Goal: Information Seeking & Learning: Compare options

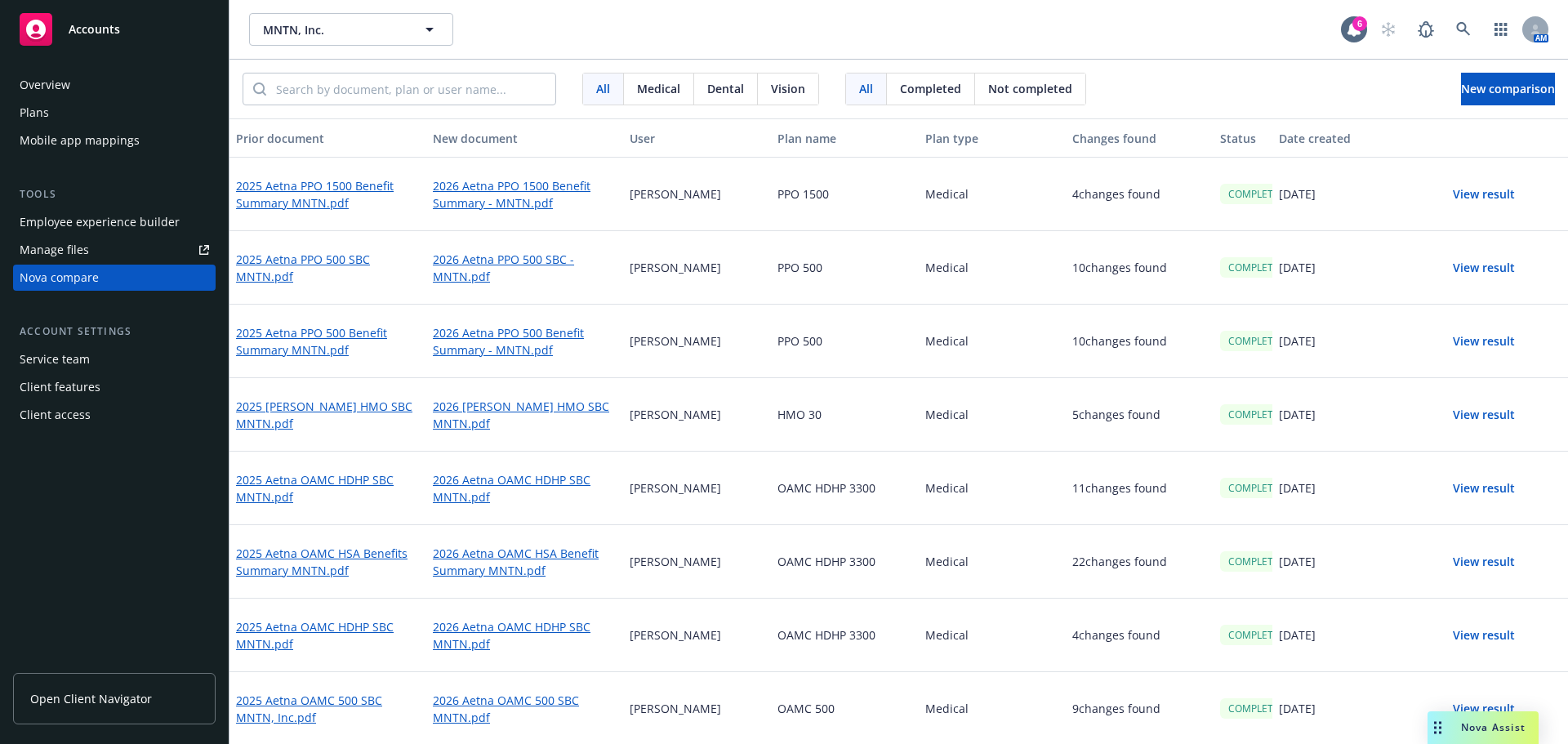
click at [923, 637] on div "Medical" at bounding box center [993, 635] width 148 height 73
click at [1480, 197] on button "View result" at bounding box center [1483, 194] width 114 height 32
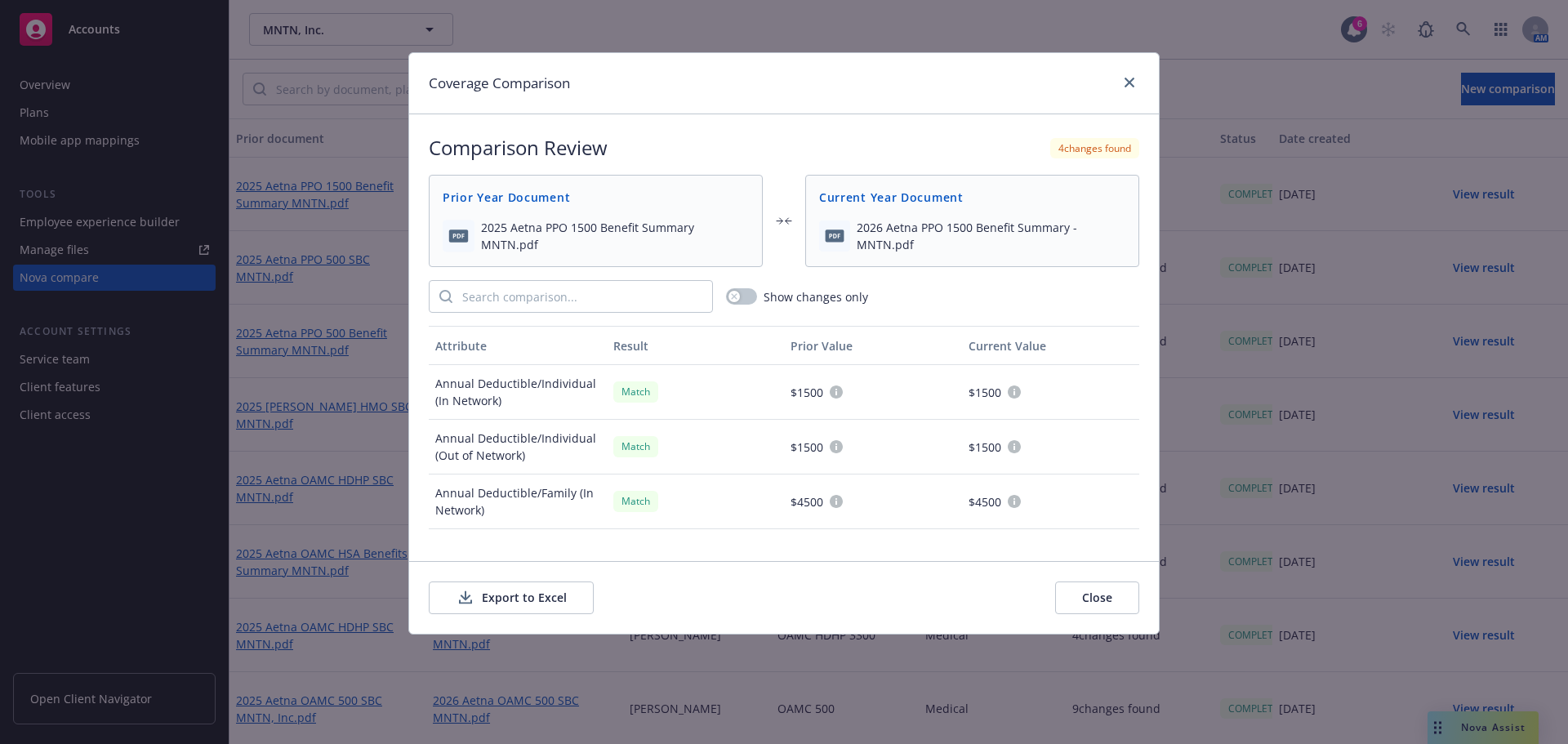
click at [555, 603] on button "Export to Excel" at bounding box center [511, 598] width 165 height 32
click at [1138, 86] on link "close" at bounding box center [1129, 82] width 20 height 20
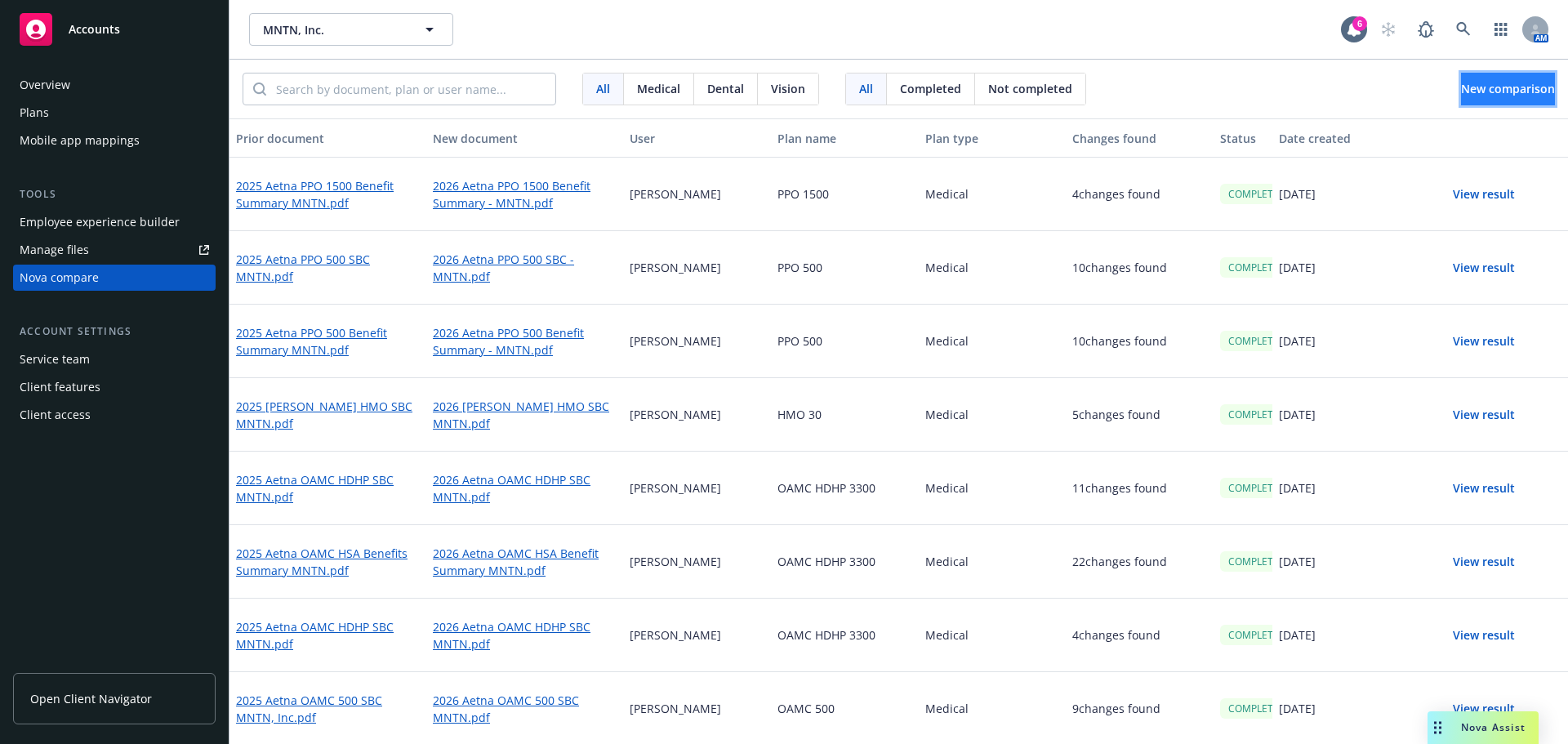
click at [1490, 101] on button "New comparison" at bounding box center [1507, 88] width 94 height 32
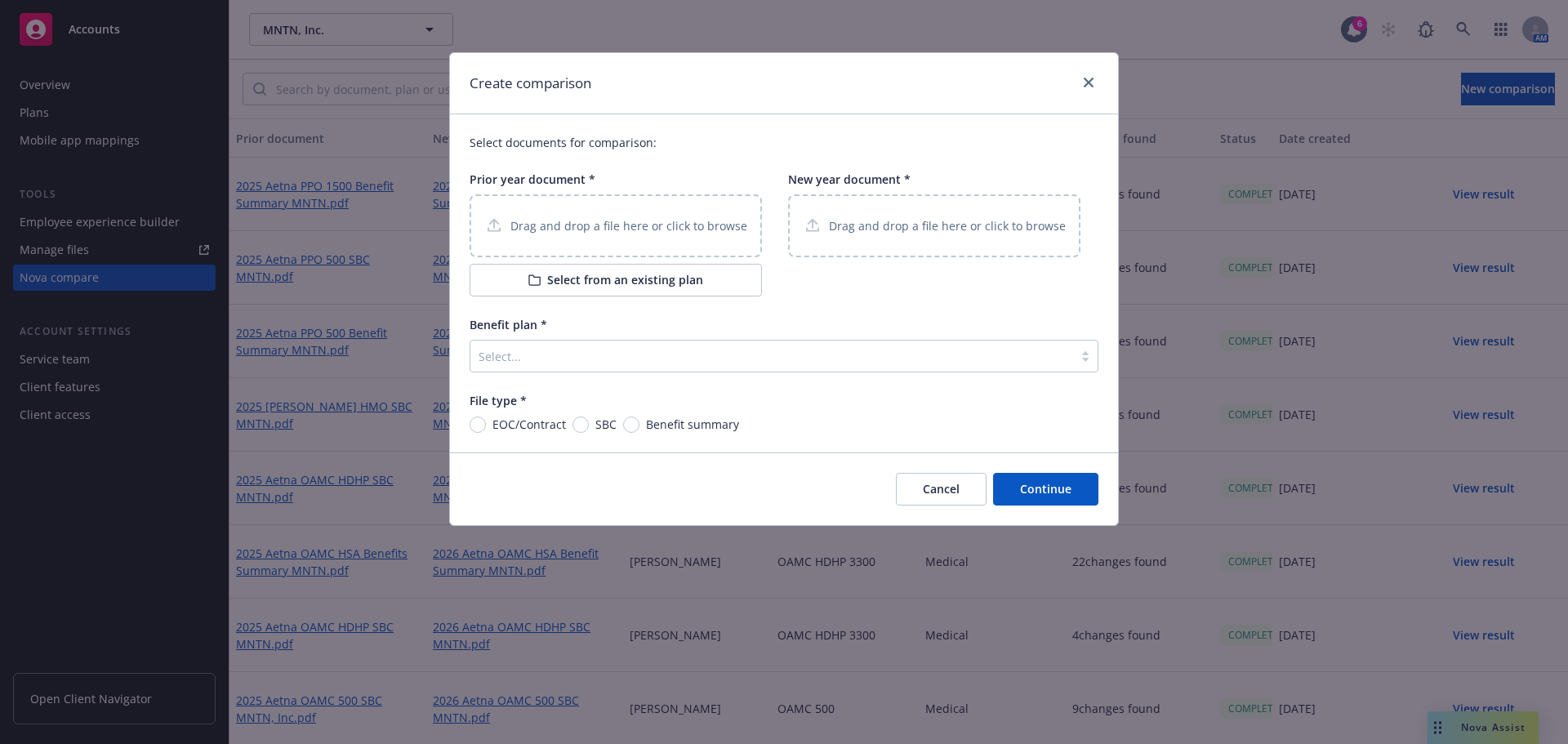
click at [652, 226] on p "Drag and drop a file here or click to browse" at bounding box center [628, 226] width 237 height 17
click at [943, 223] on p "Drag and drop a file here or click to browse" at bounding box center [947, 226] width 237 height 17
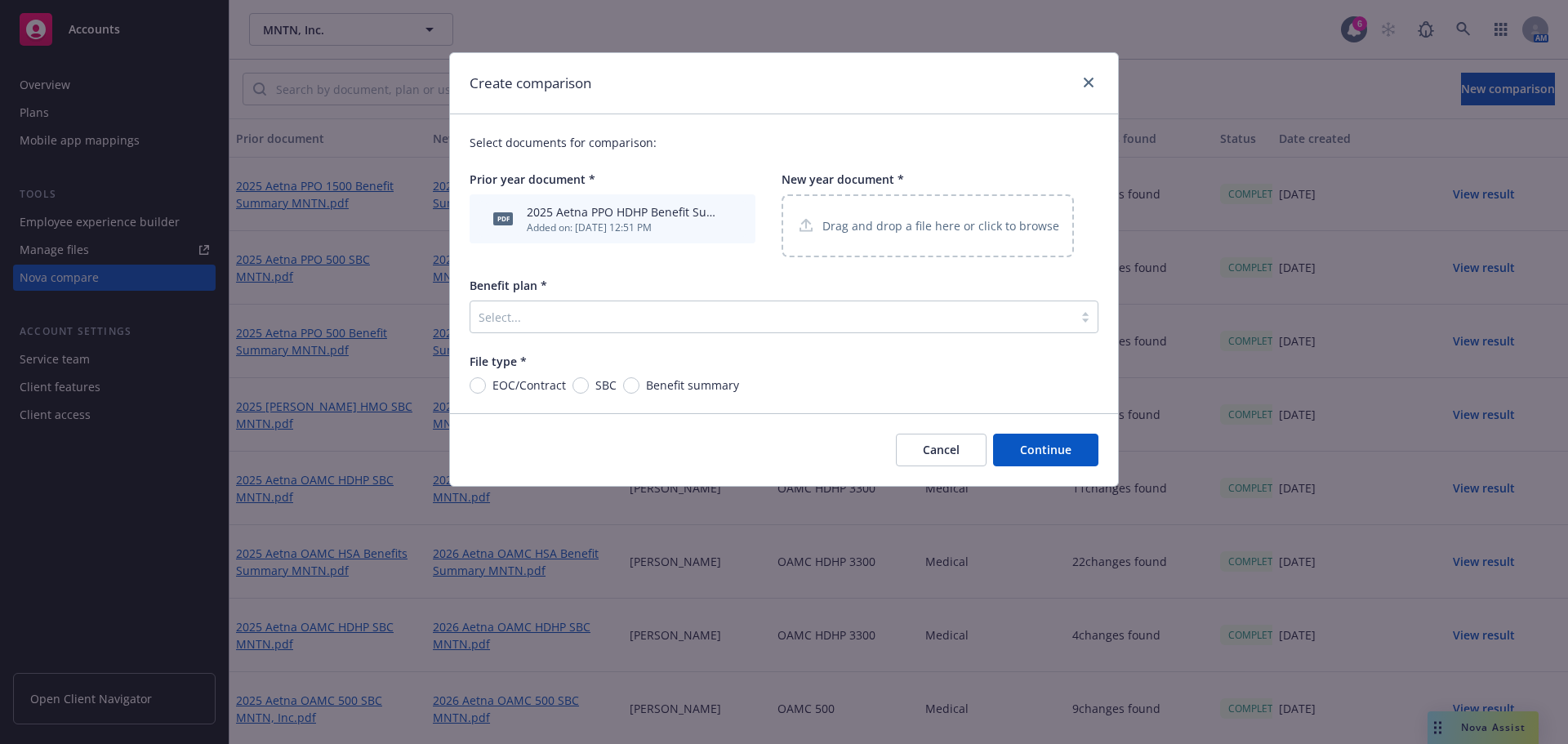
click at [582, 393] on div "SBC" at bounding box center [594, 385] width 44 height 17
click at [582, 393] on input "SBC" at bounding box center [580, 385] width 16 height 16
radio input "true"
click at [647, 389] on span "Benefit summary" at bounding box center [693, 385] width 93 height 17
click at [640, 389] on input "Benefit summary" at bounding box center [631, 385] width 16 height 16
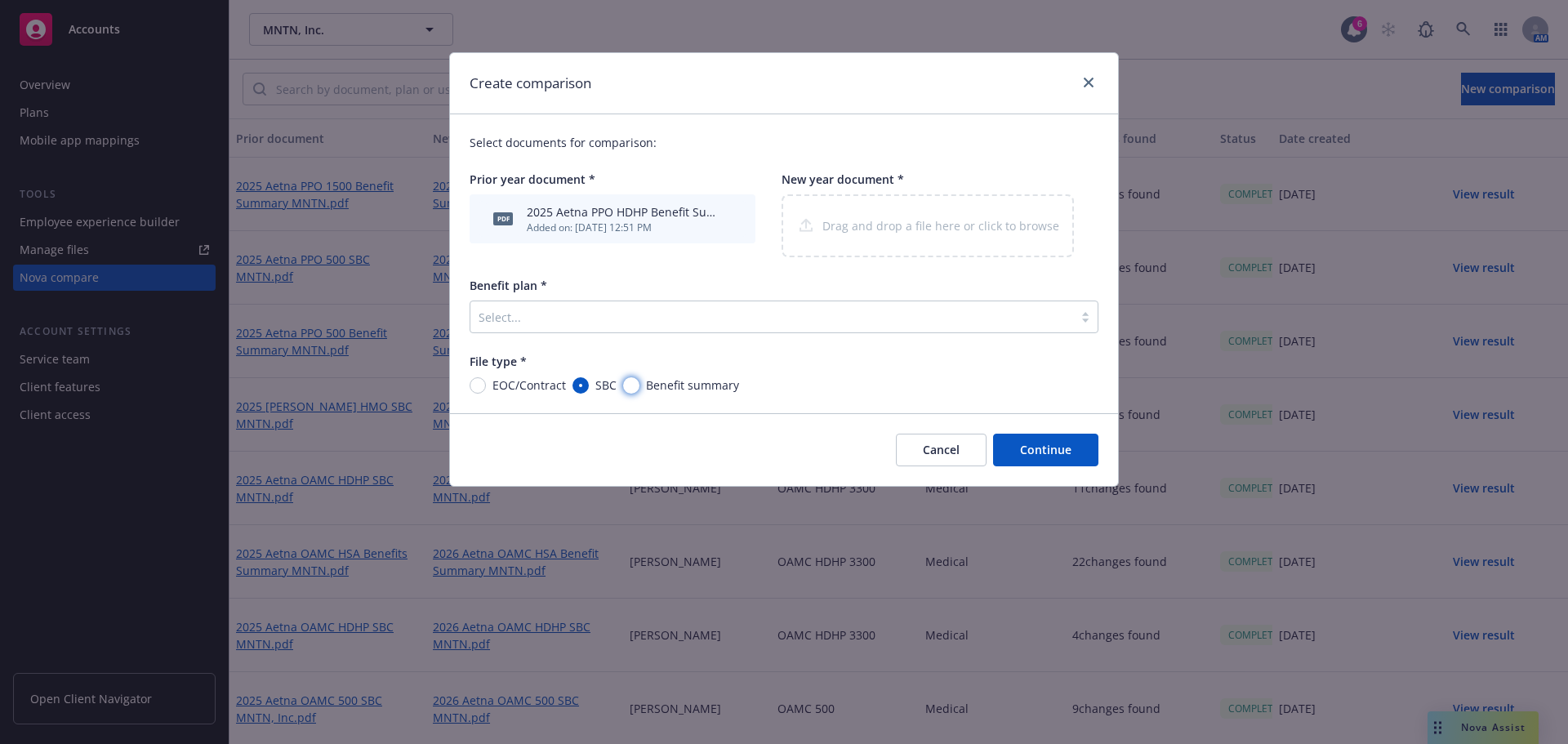
radio input "true"
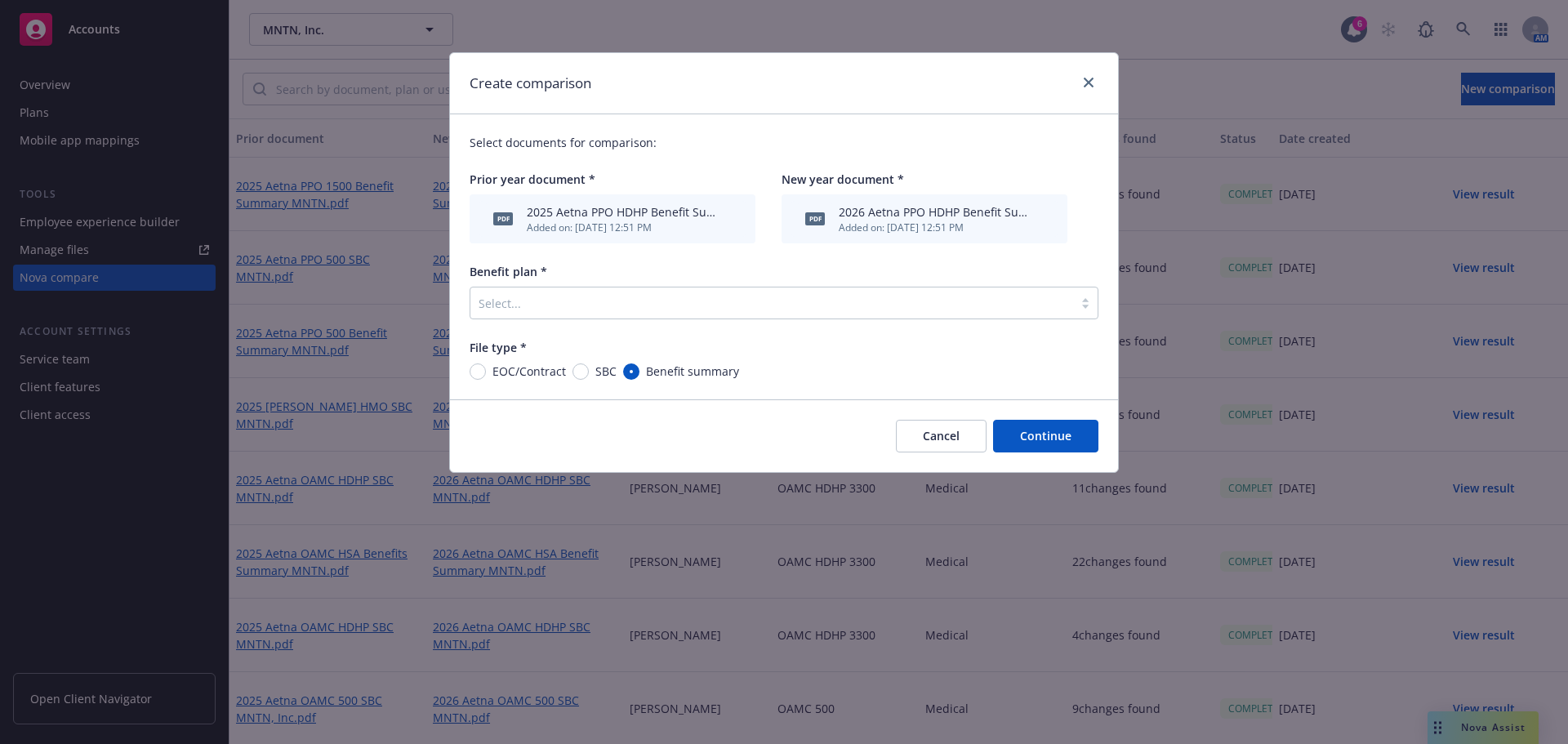
click at [729, 310] on div at bounding box center [772, 303] width 586 height 20
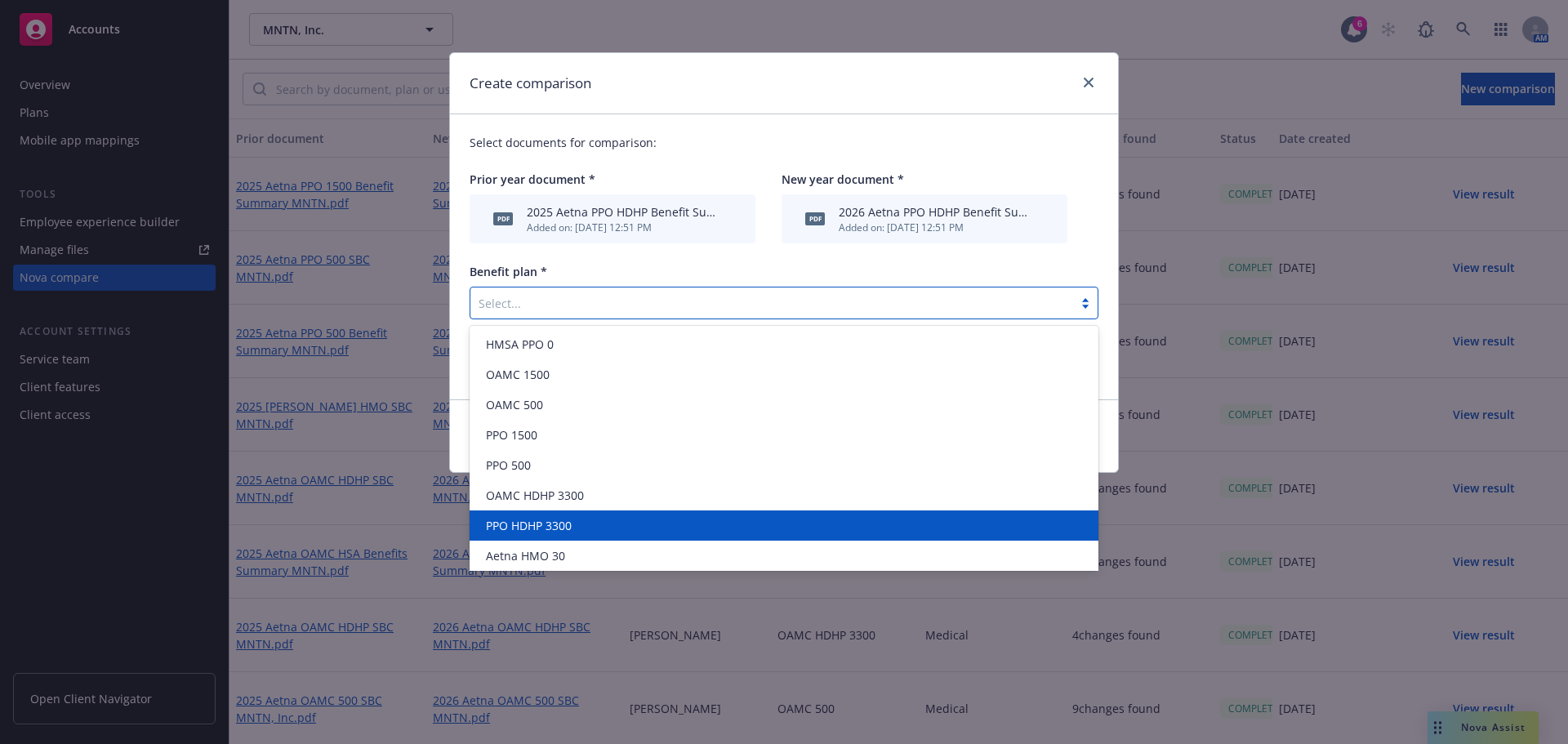
click at [621, 525] on div "PPO HDHP 3300" at bounding box center [783, 525] width 609 height 17
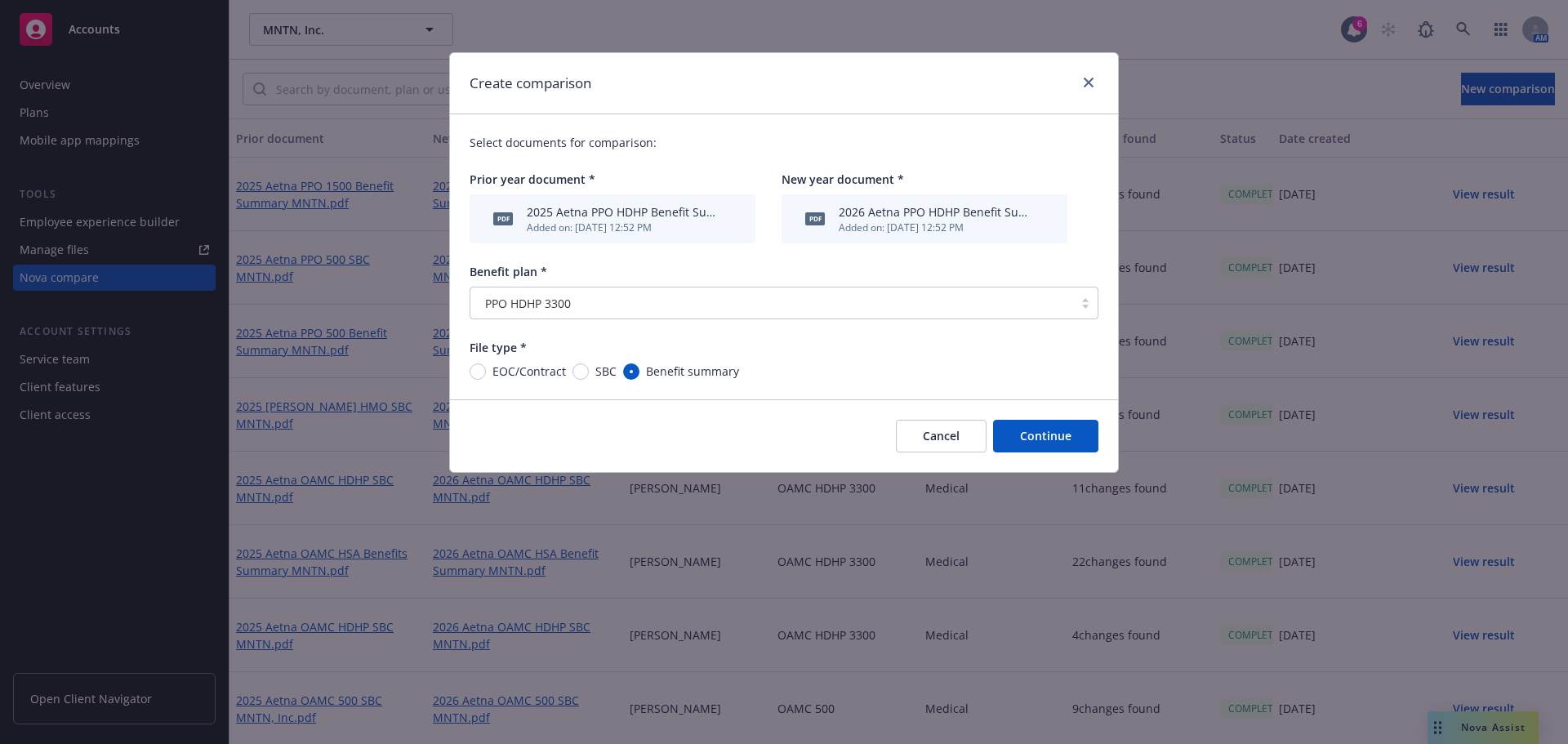
click at [1048, 441] on button "Continue" at bounding box center [1045, 436] width 105 height 32
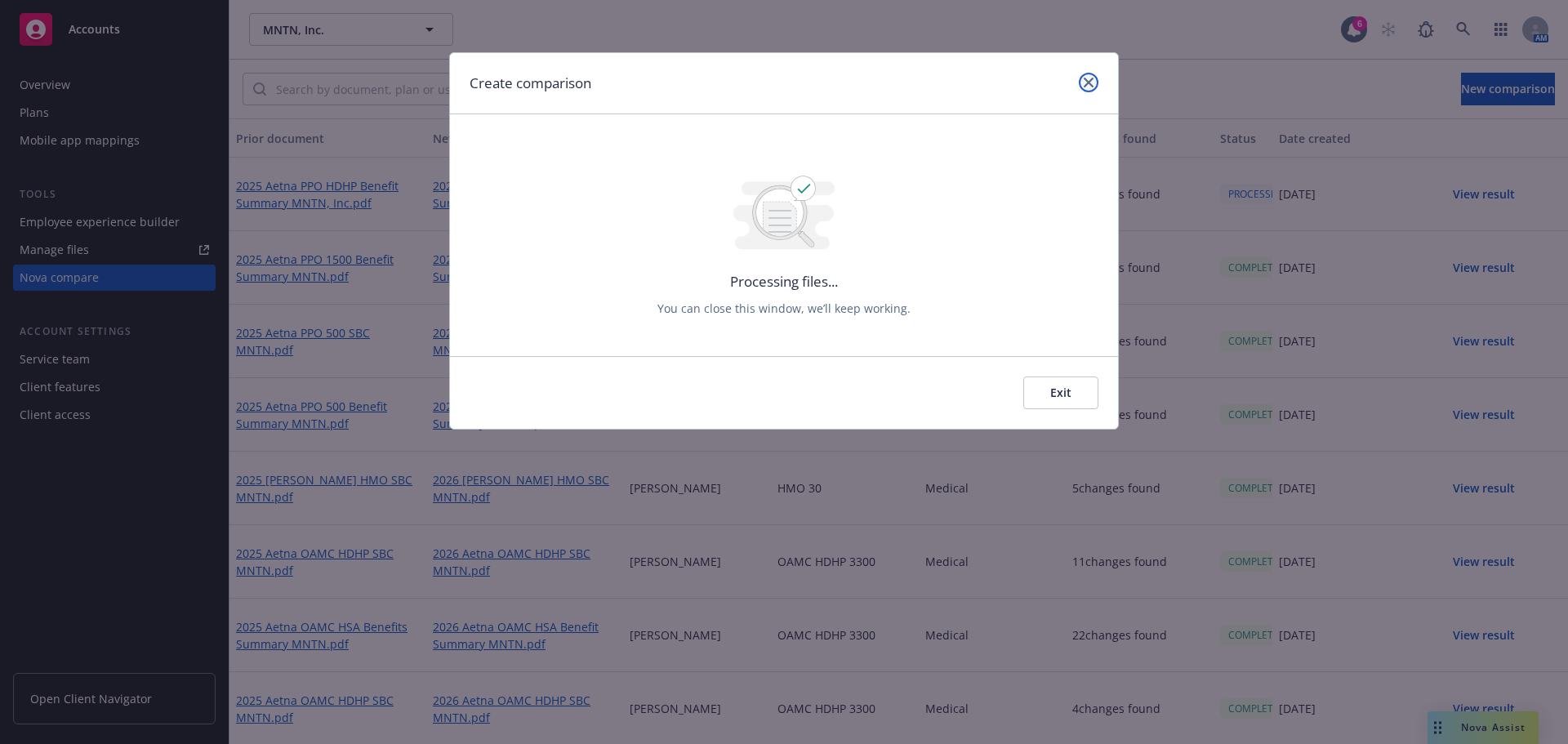
click at [1081, 84] on link "close" at bounding box center [1088, 82] width 20 height 20
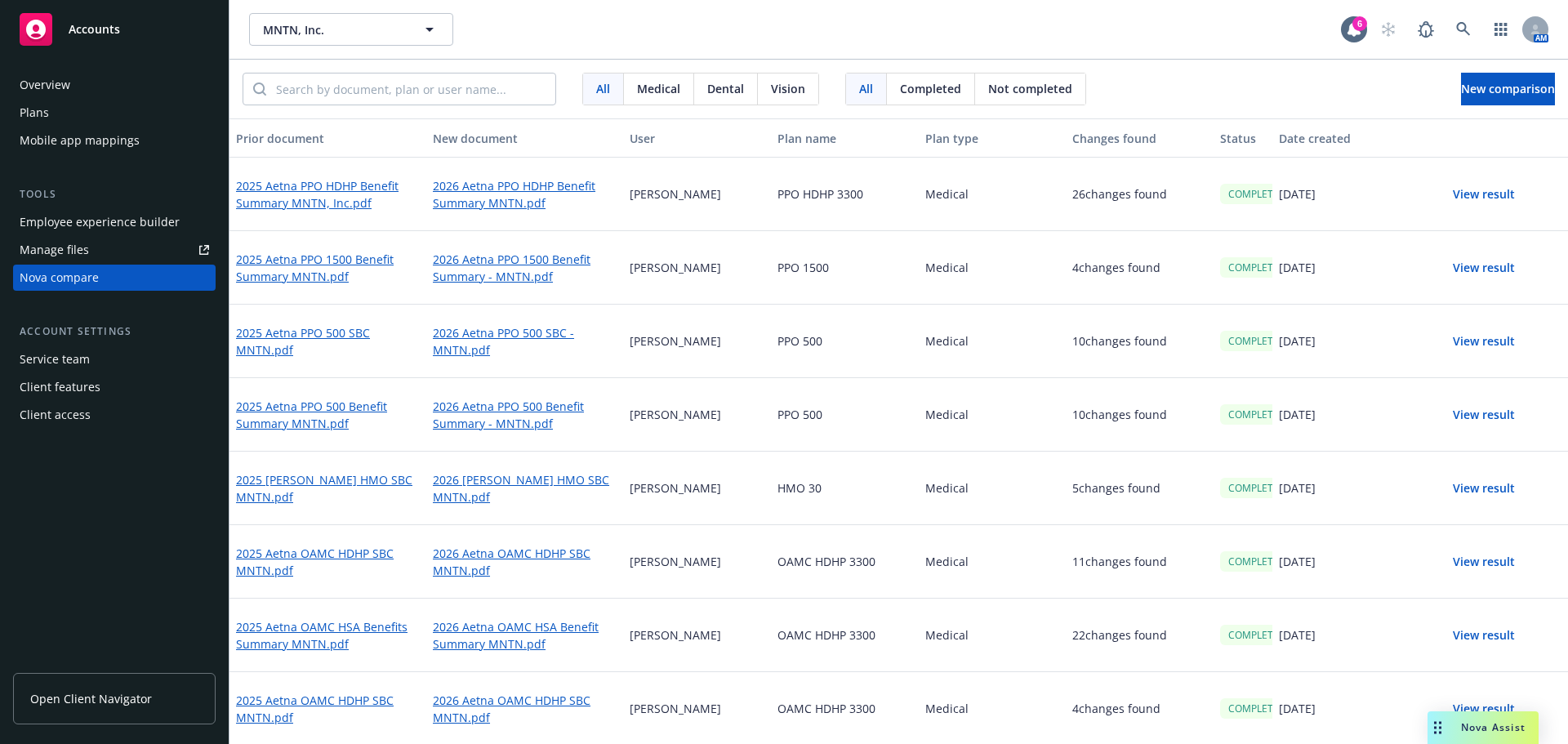
click at [1475, 189] on button "View result" at bounding box center [1483, 194] width 114 height 32
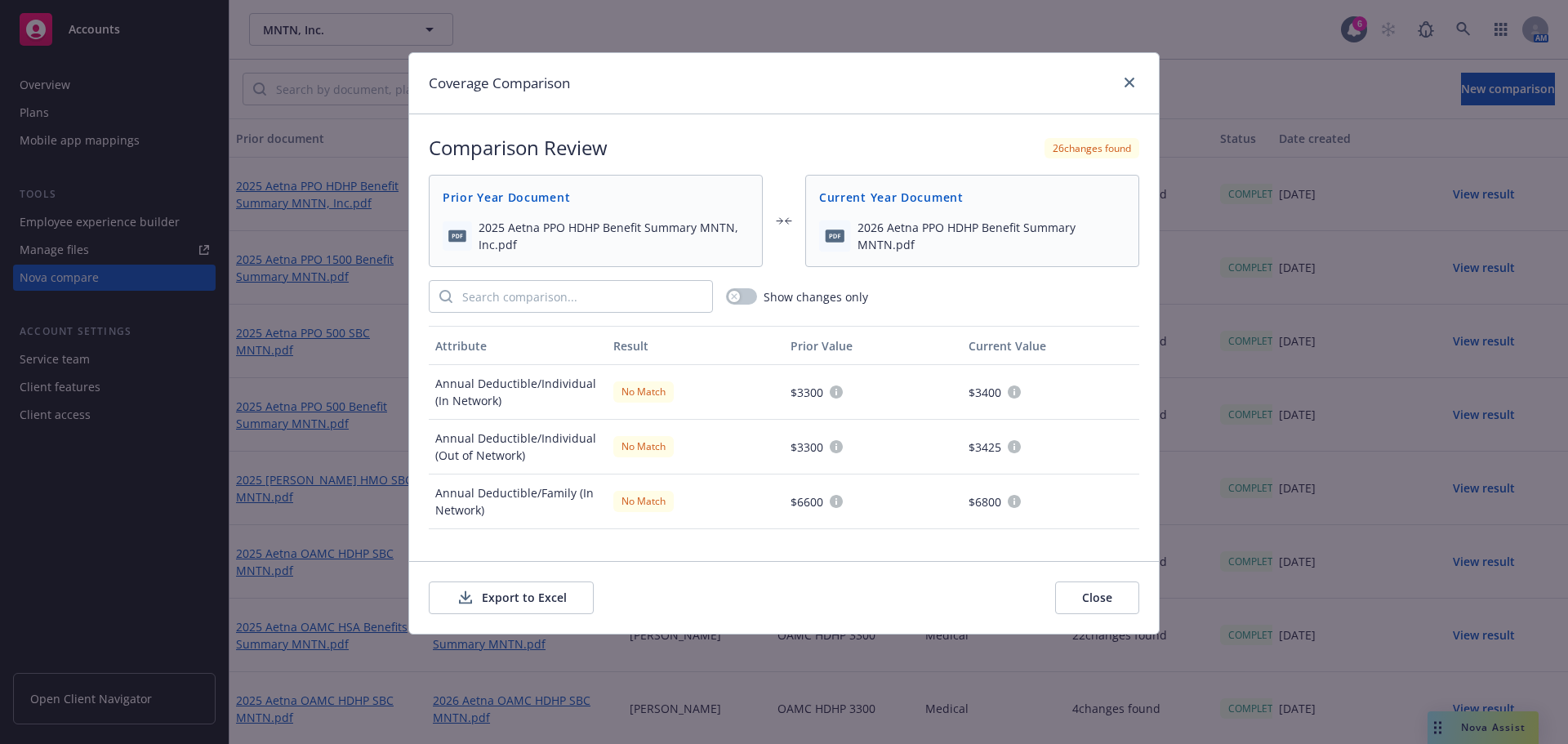
click at [508, 608] on button "Export to Excel" at bounding box center [511, 598] width 165 height 32
click at [1133, 83] on icon "close" at bounding box center [1129, 83] width 10 height 10
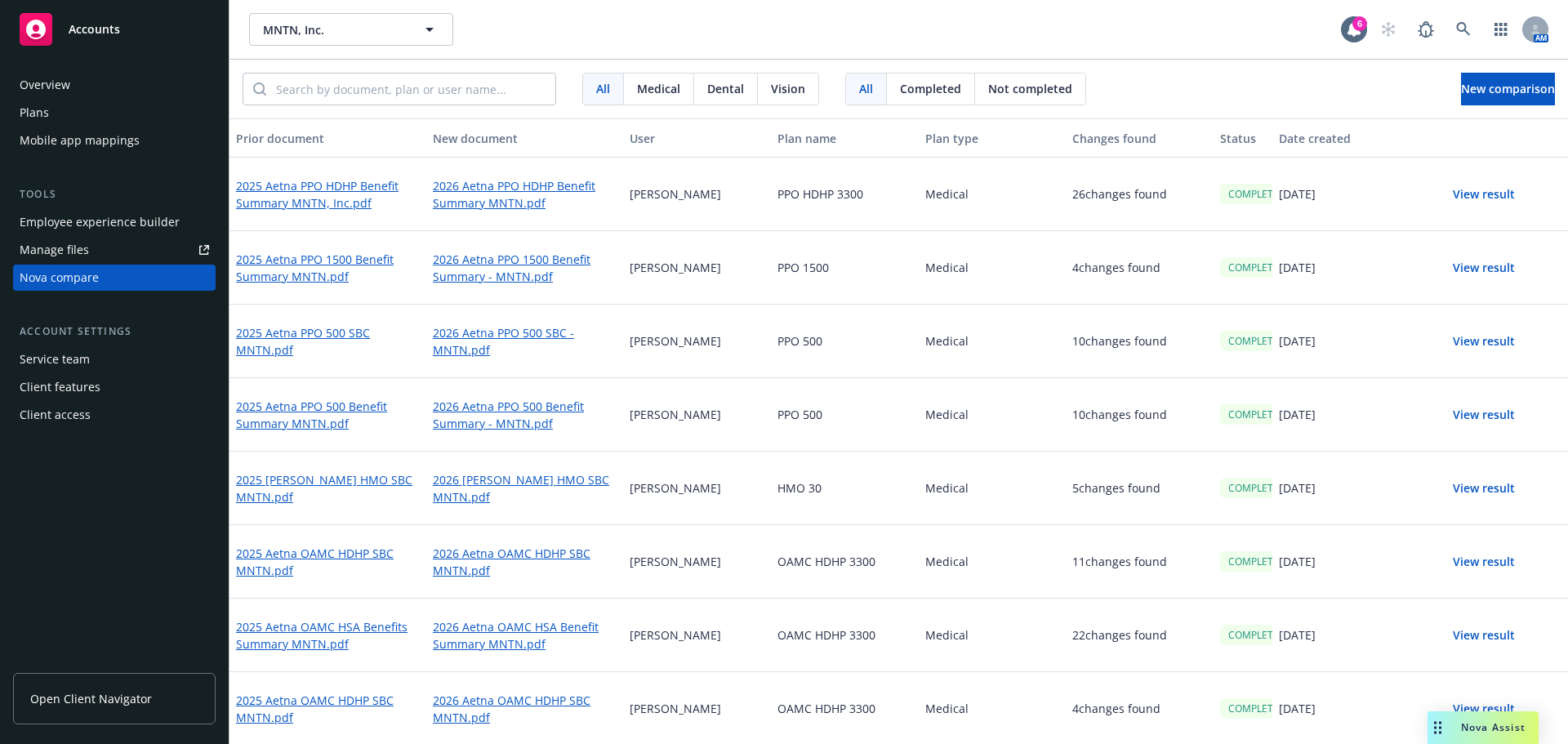
click at [1478, 194] on button "View result" at bounding box center [1483, 194] width 114 height 32
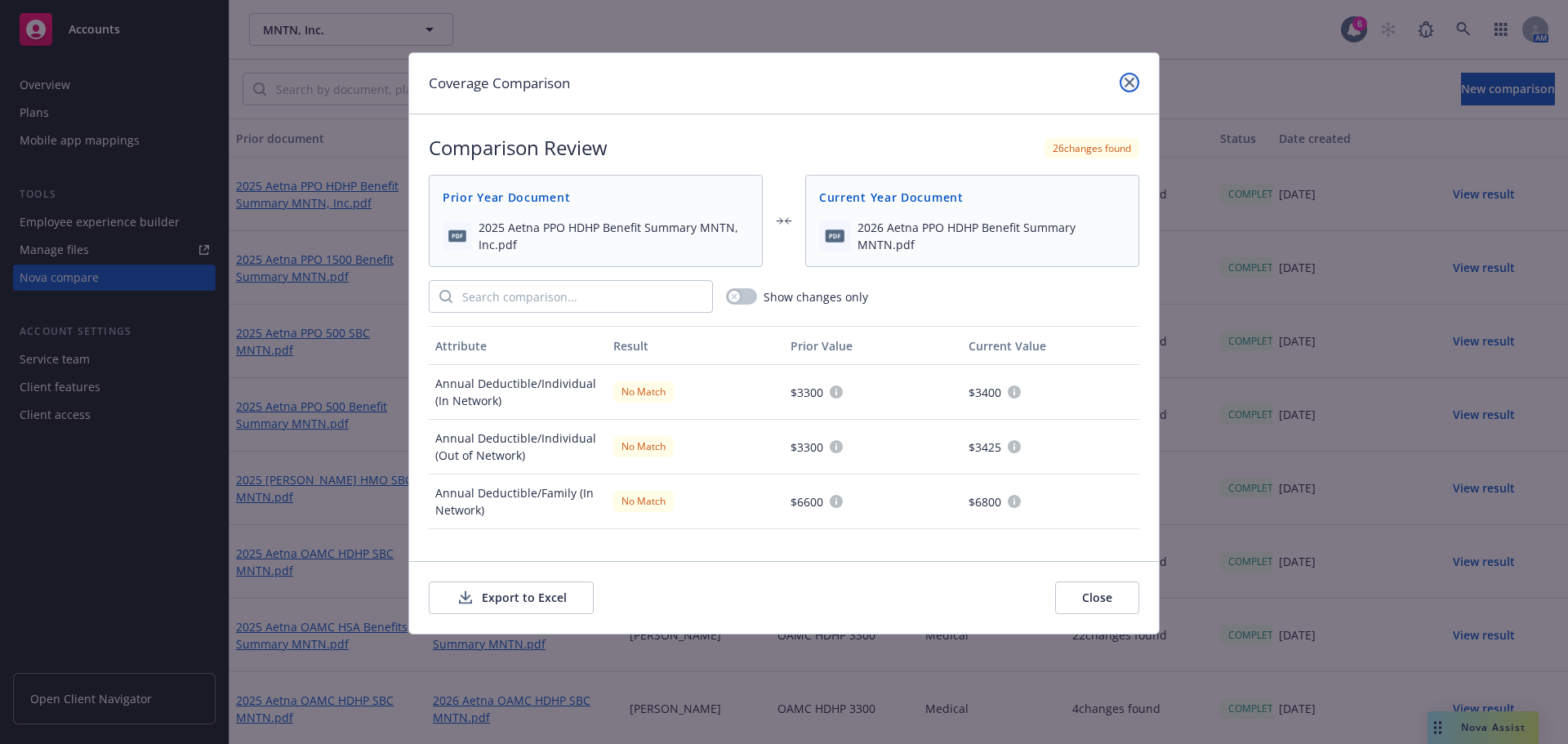
click at [1125, 79] on icon "close" at bounding box center [1129, 83] width 10 height 10
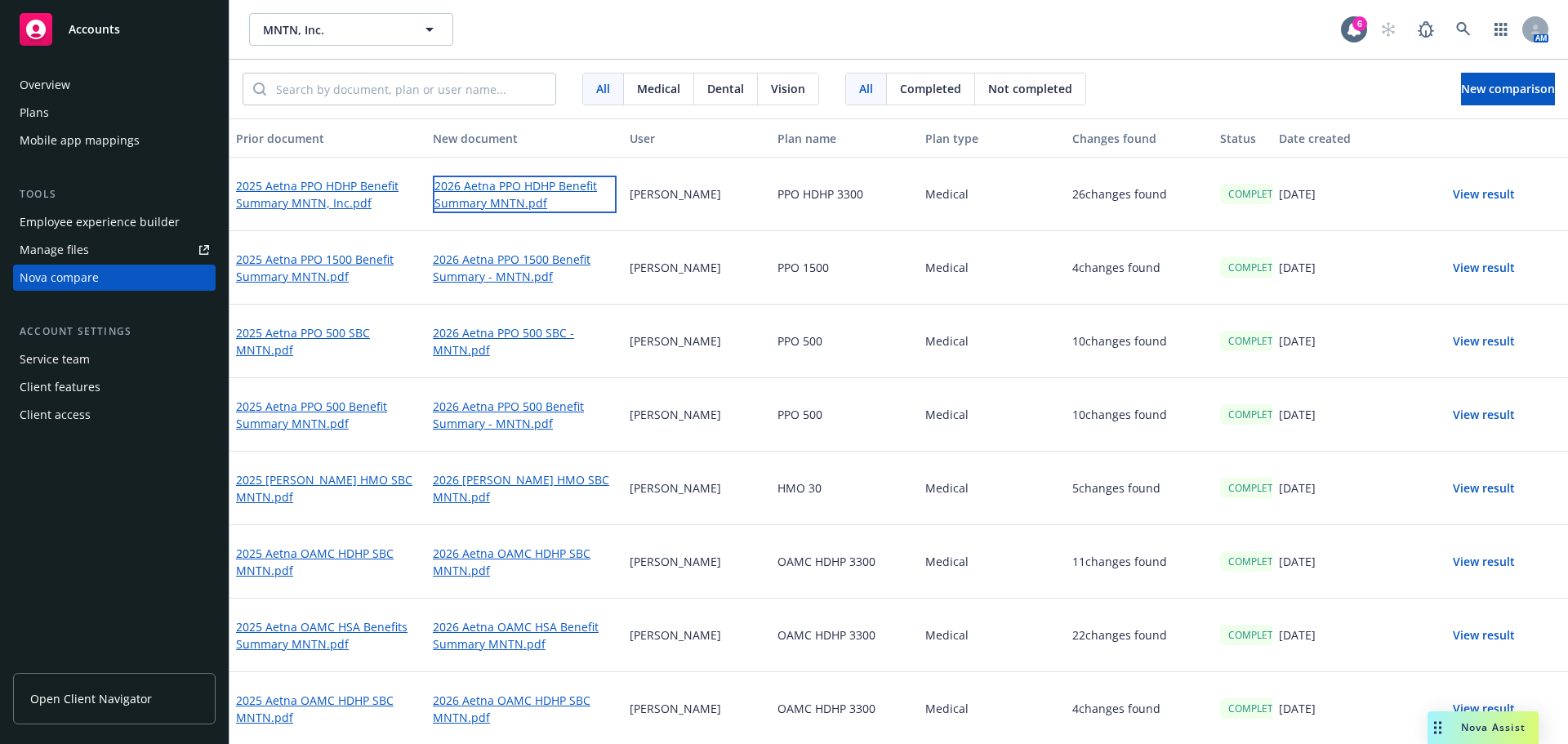
click at [494, 203] on link "2026 Aetna PPO HDHP Benefit Summary MNTN.pdf" at bounding box center [524, 195] width 183 height 38
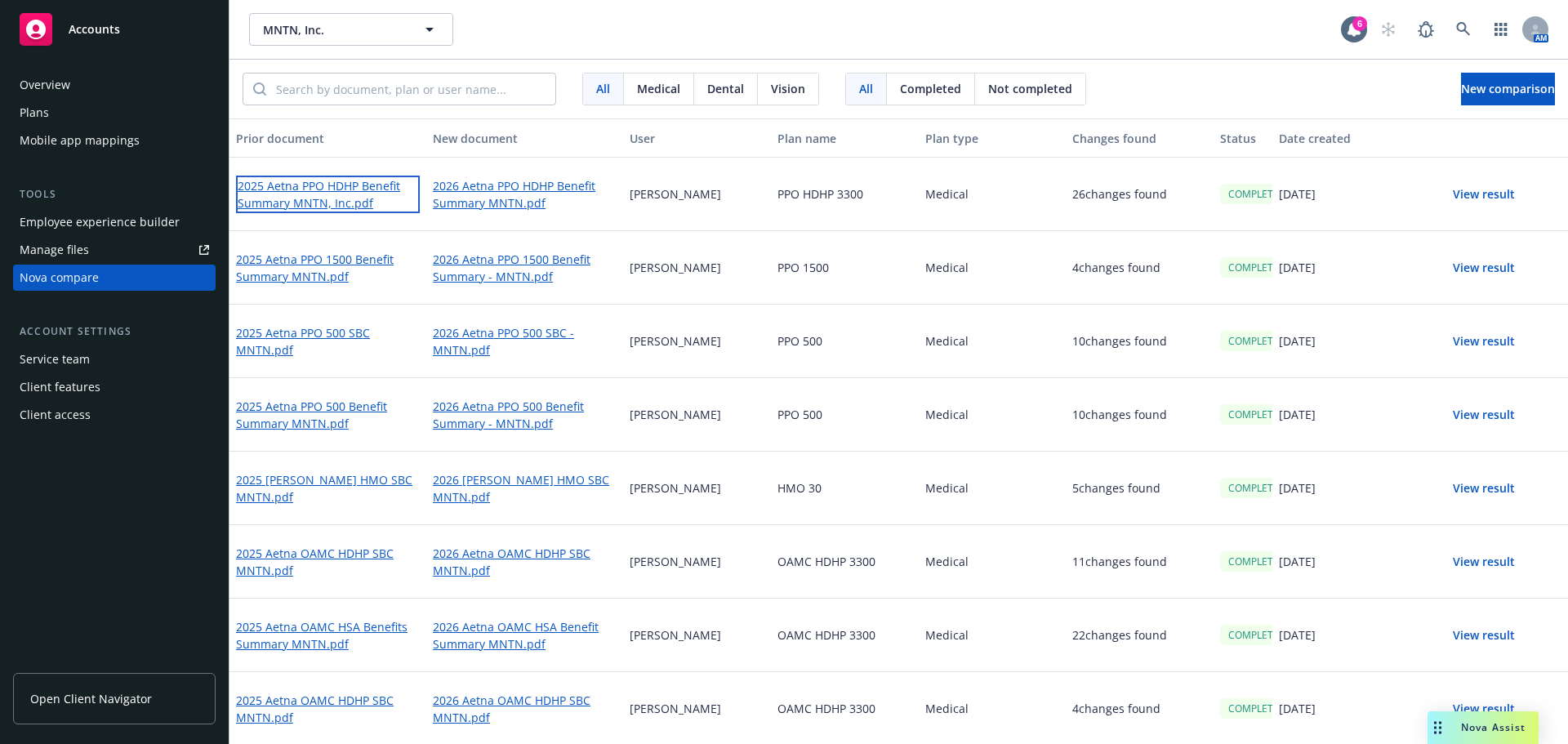
click at [334, 199] on link "2025 Aetna PPO HDHP Benefit Summary MNTN, Inc.pdf" at bounding box center [327, 195] width 183 height 38
click at [1461, 202] on button "View result" at bounding box center [1483, 194] width 114 height 32
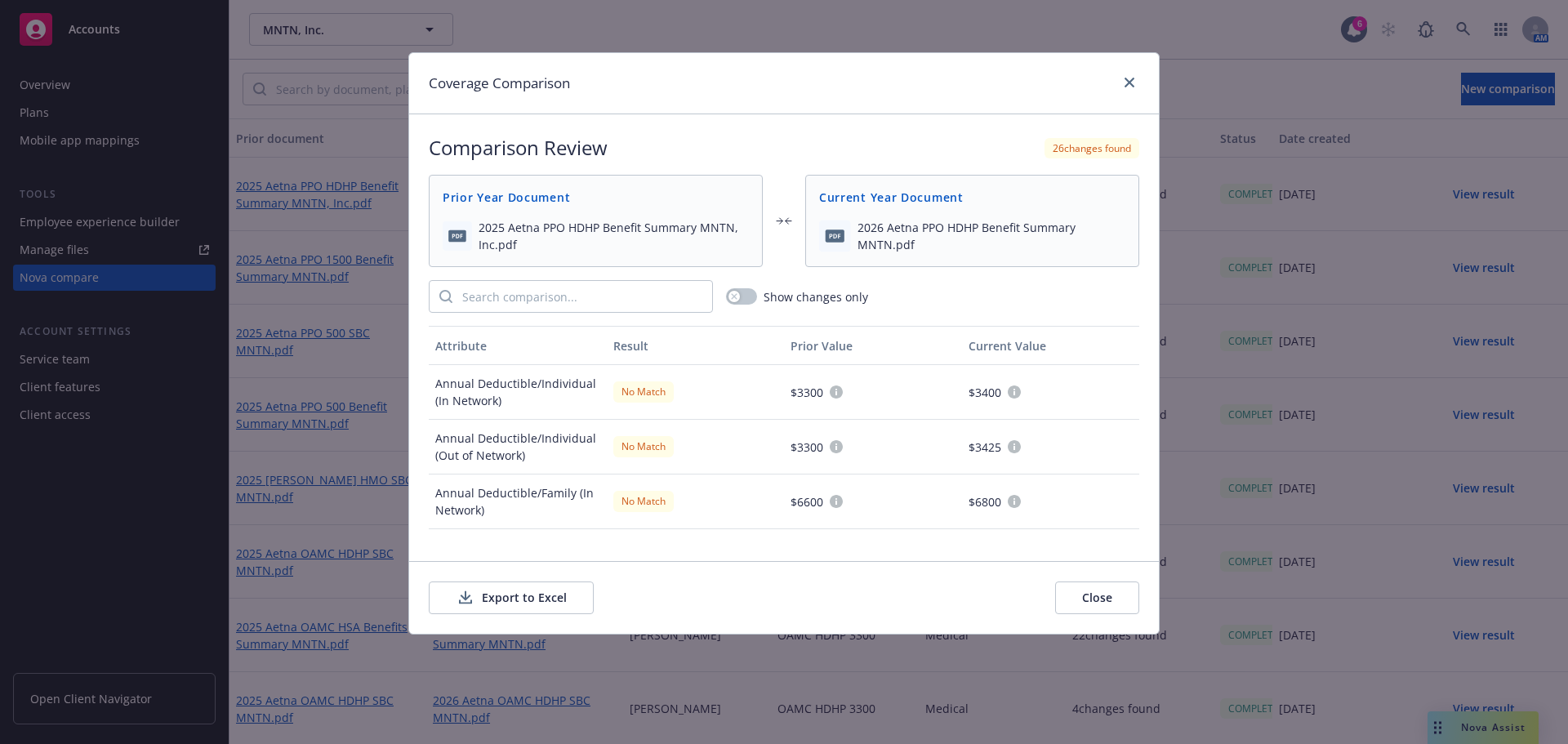
click at [507, 604] on button "Export to Excel" at bounding box center [511, 598] width 165 height 32
drag, startPoint x: 1125, startPoint y: 85, endPoint x: 1268, endPoint y: 86, distance: 143.0
click at [1125, 85] on icon "close" at bounding box center [1129, 83] width 10 height 10
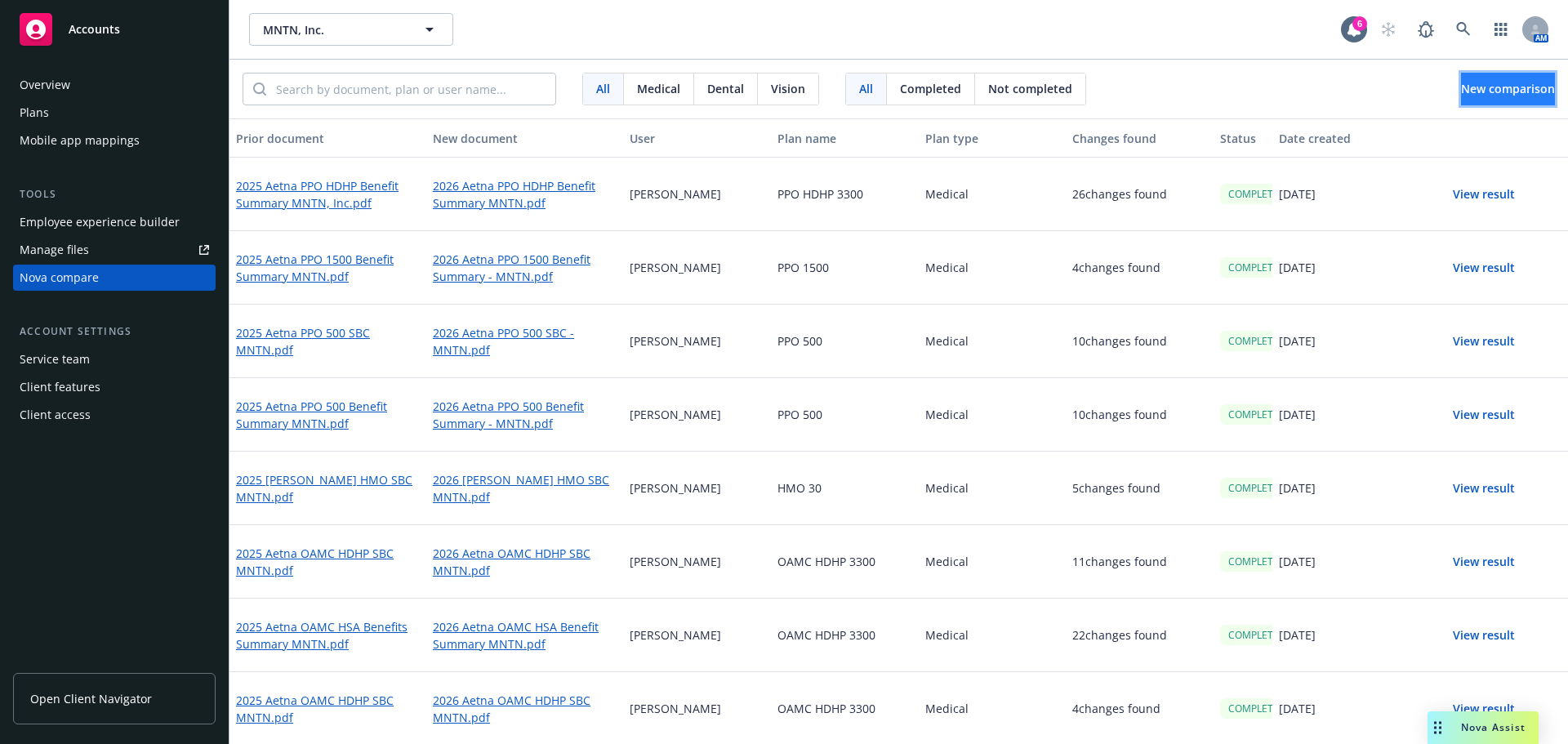
click at [1478, 91] on span "New comparison" at bounding box center [1507, 88] width 94 height 15
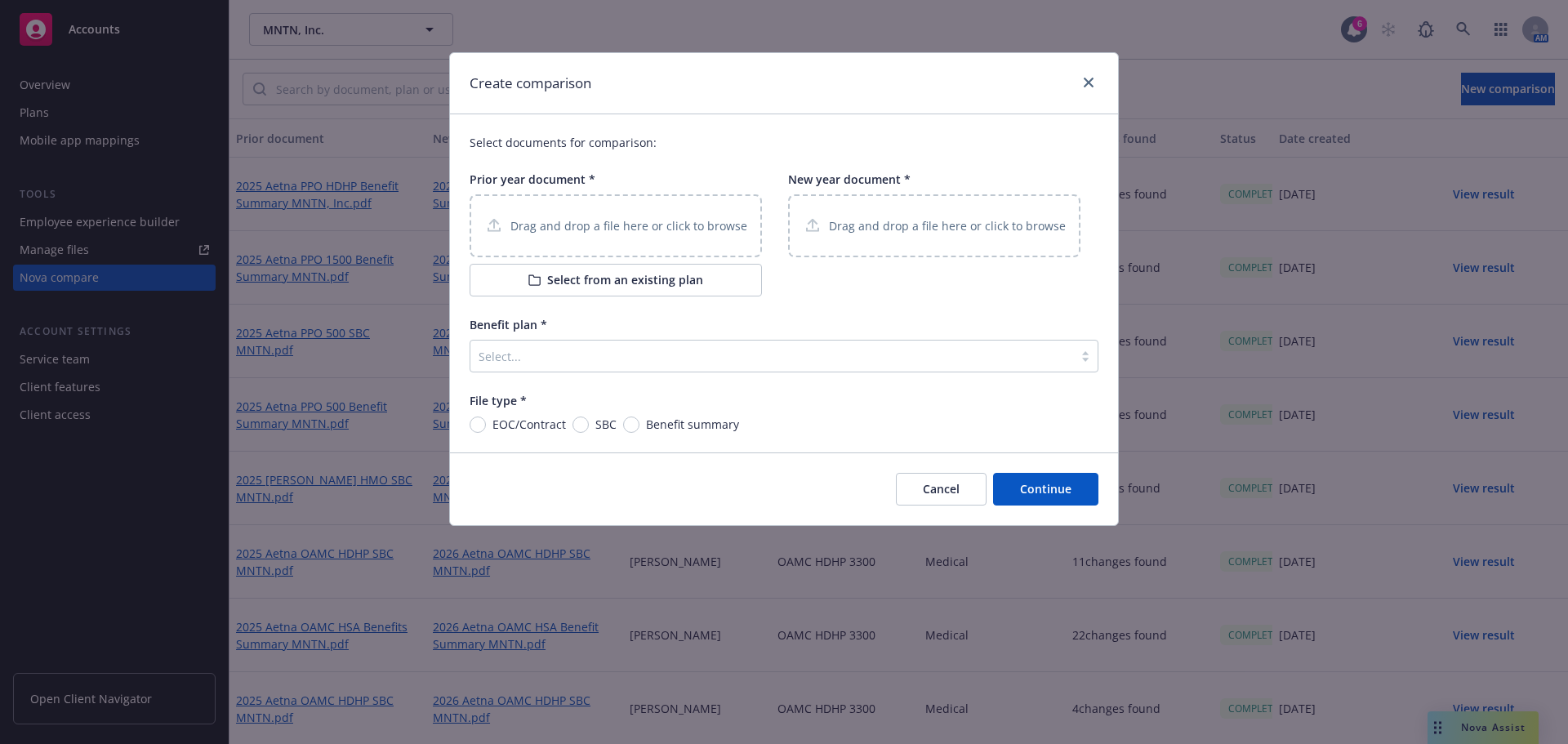
click at [660, 216] on div "Drag and drop a file here or click to browse" at bounding box center [616, 225] width 263 height 20
click at [906, 223] on p "Drag and drop a file here or click to browse" at bounding box center [947, 226] width 237 height 17
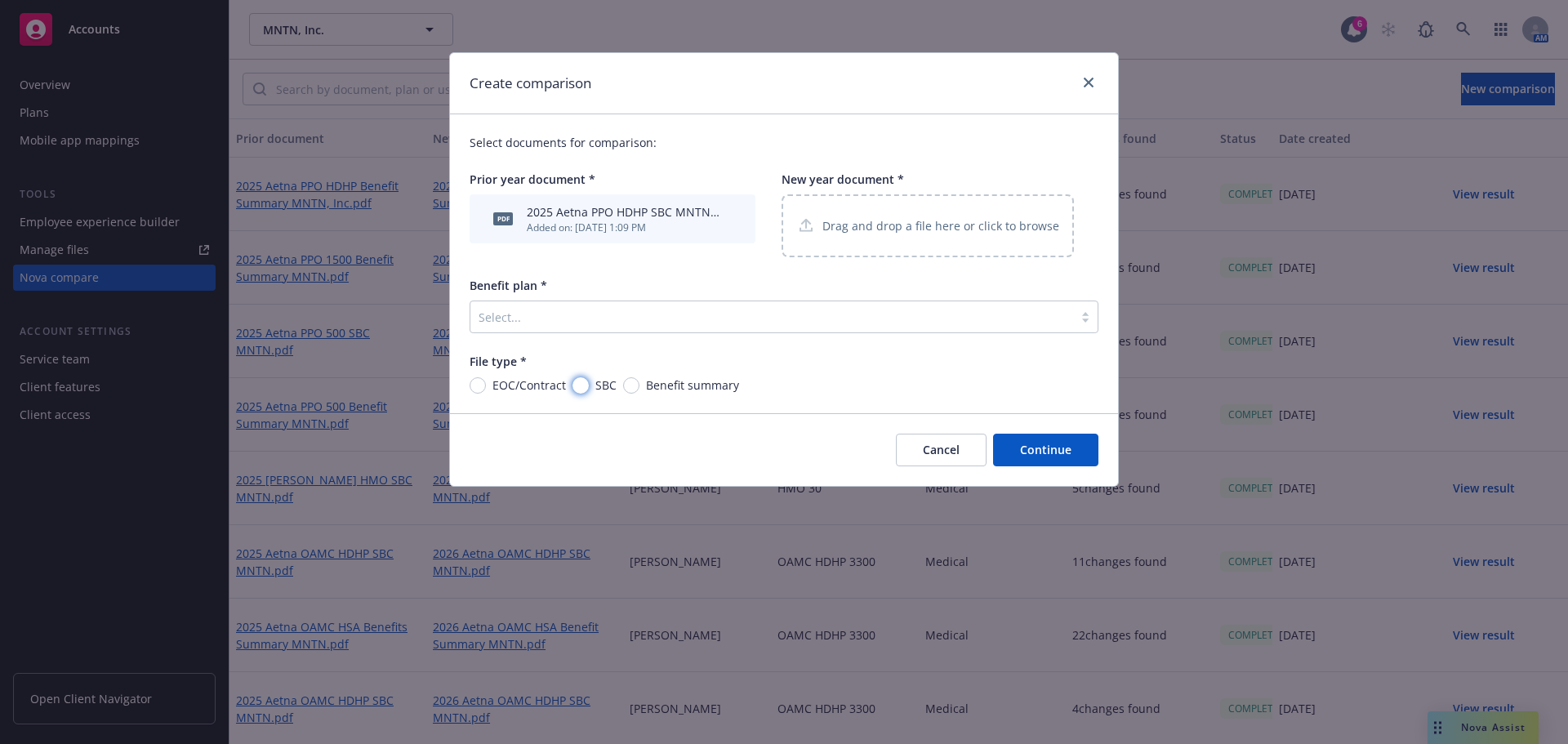
click at [583, 388] on input "SBC" at bounding box center [580, 385] width 16 height 16
radio input "true"
click at [646, 325] on div at bounding box center [772, 316] width 586 height 20
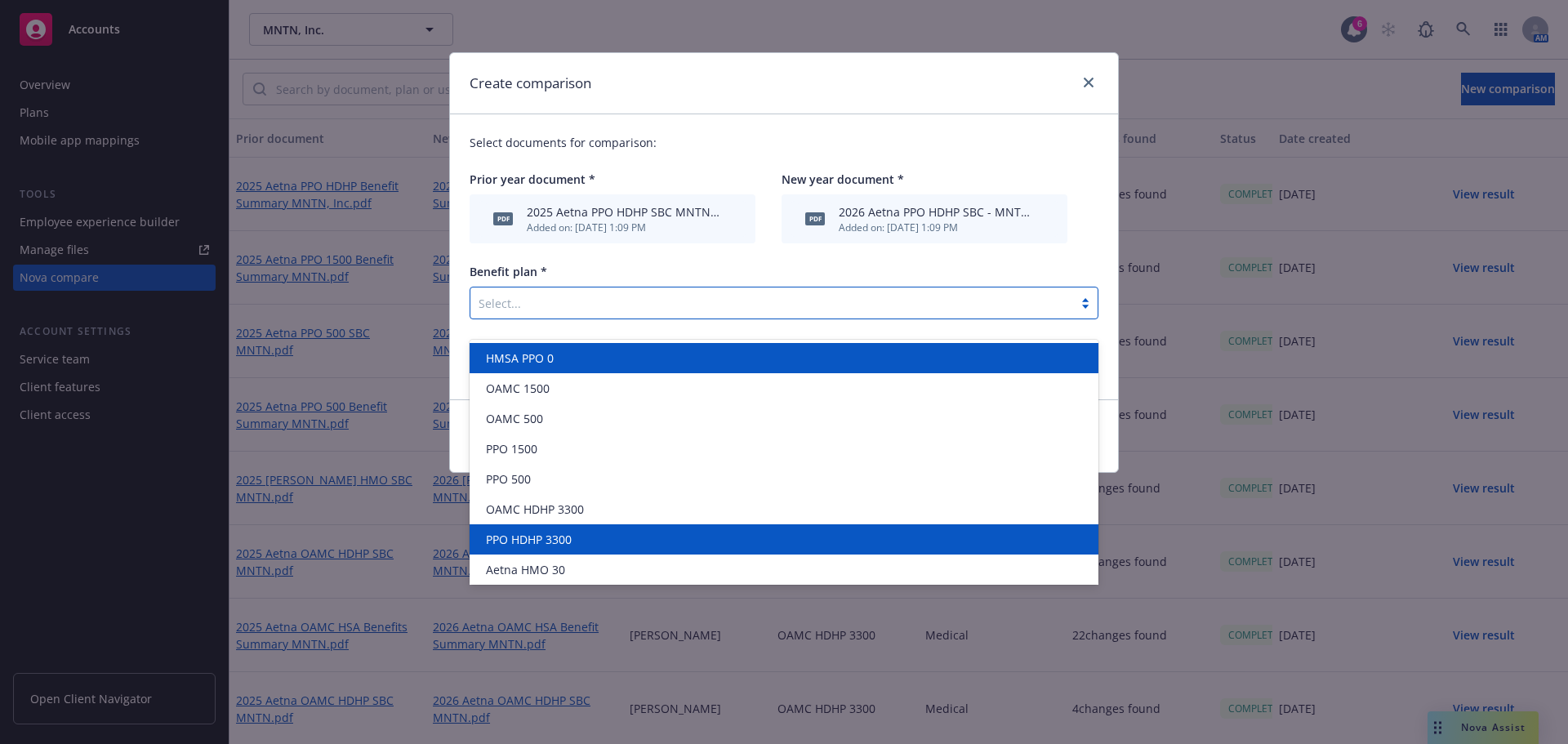
click at [666, 543] on div "HMSA PPO 0 OAMC 1500 OAMC 500 PPO 1500 PPO 500 OAMC HDHP 3300 PPO HDHP 3300 Aet…" at bounding box center [784, 463] width 629 height 245
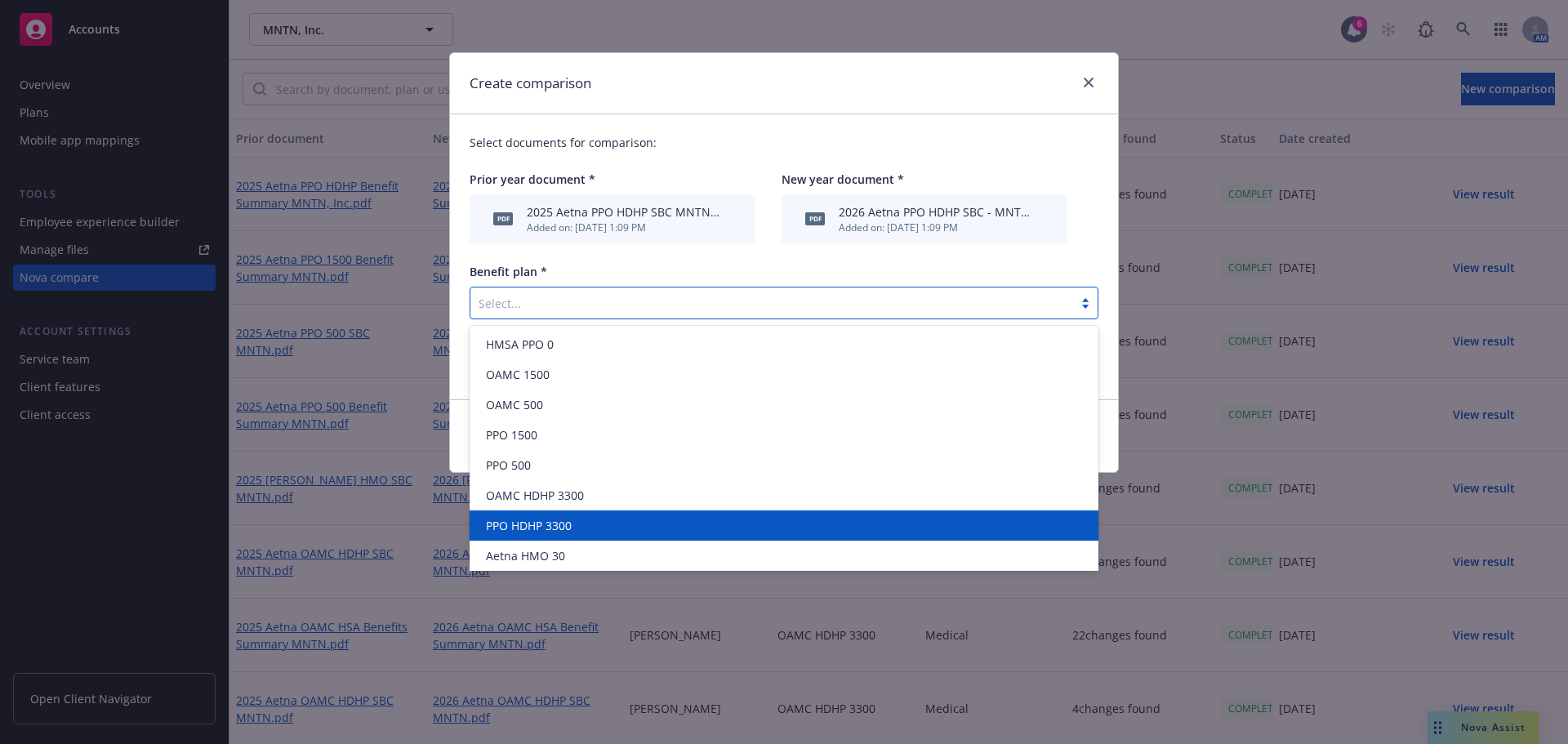
click at [703, 535] on div "PPO HDHP 3300" at bounding box center [784, 525] width 629 height 30
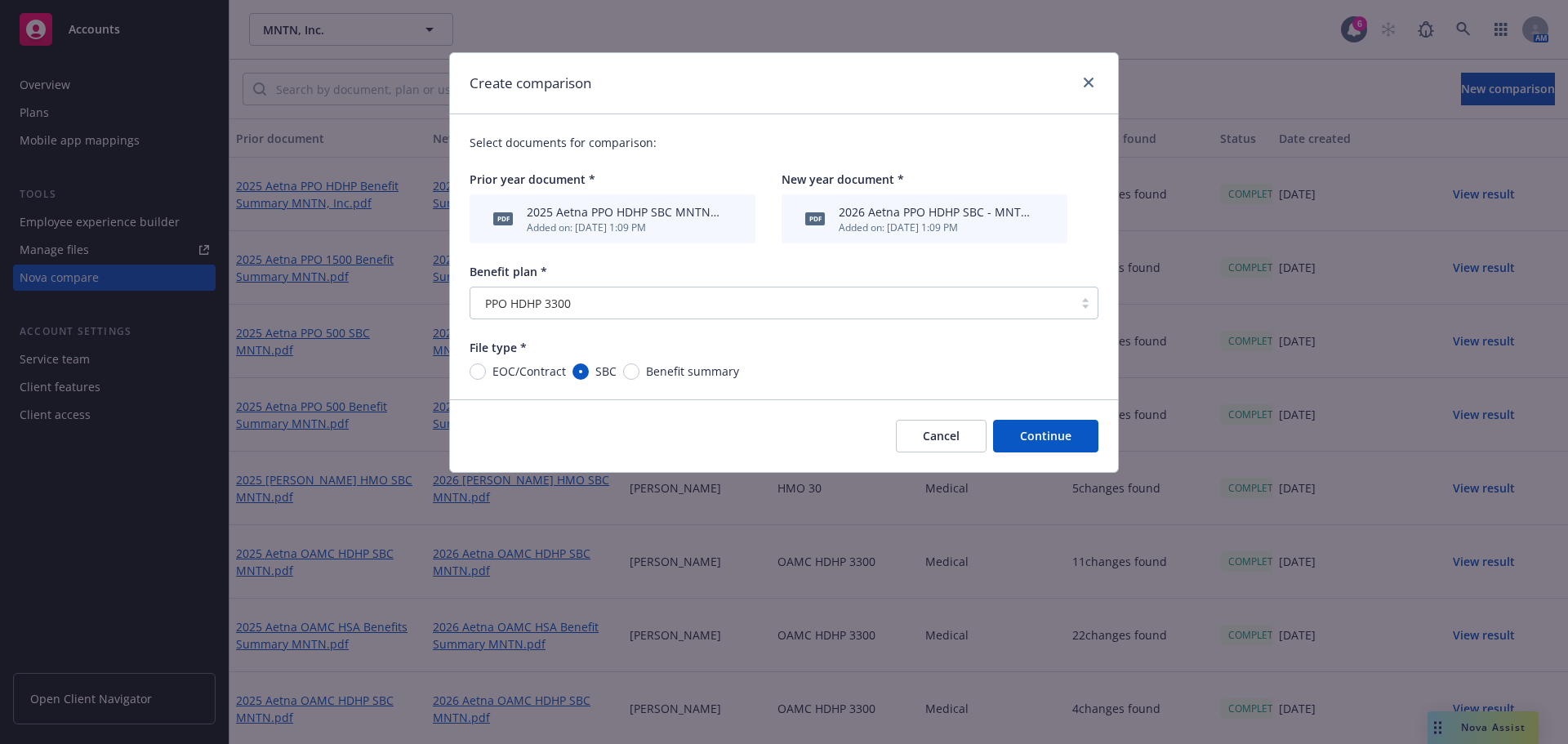
click at [1052, 438] on button "Continue" at bounding box center [1045, 436] width 105 height 32
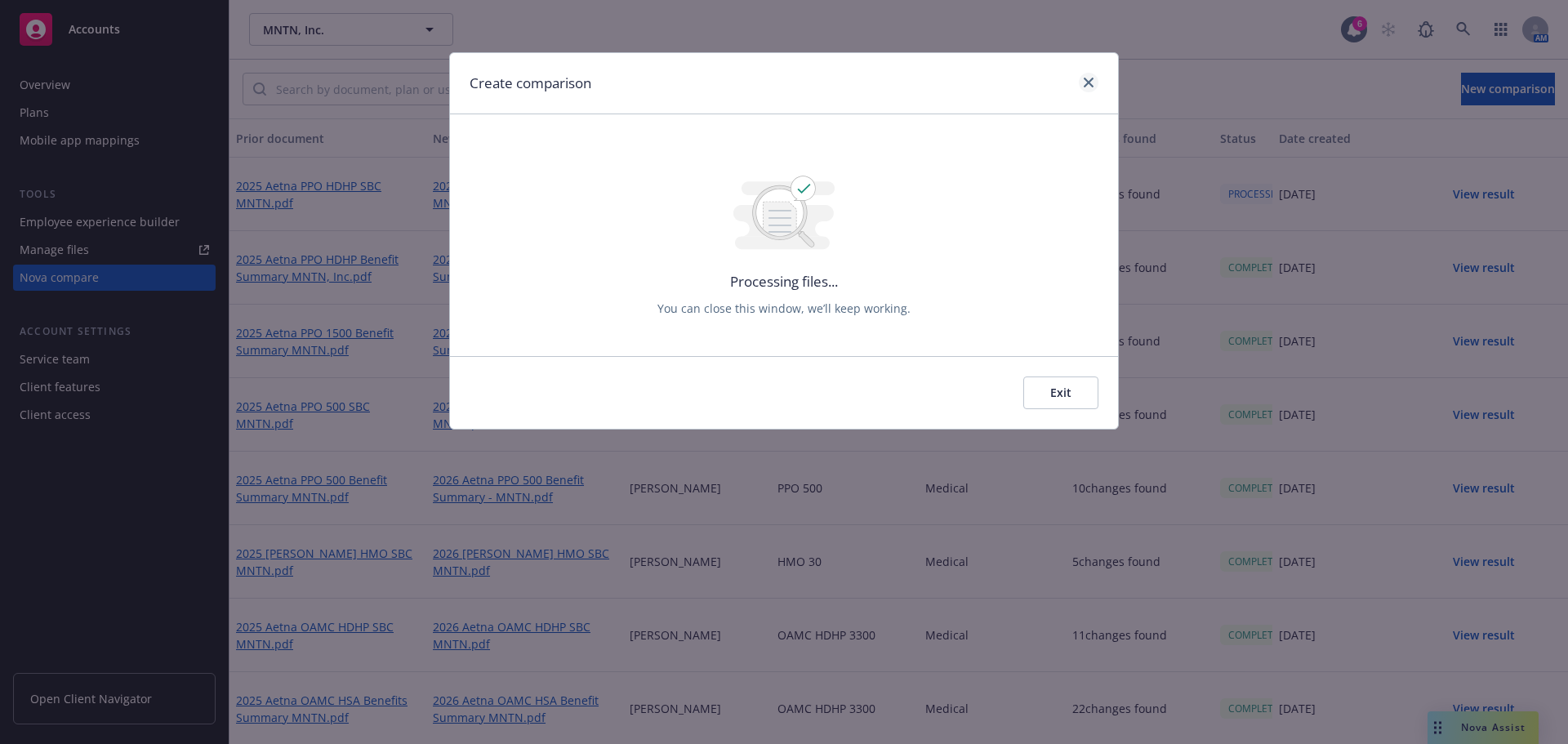
click at [1075, 82] on div at bounding box center [1085, 83] width 27 height 21
click at [1085, 83] on icon "close" at bounding box center [1088, 83] width 10 height 10
